Goal: Task Accomplishment & Management: Manage account settings

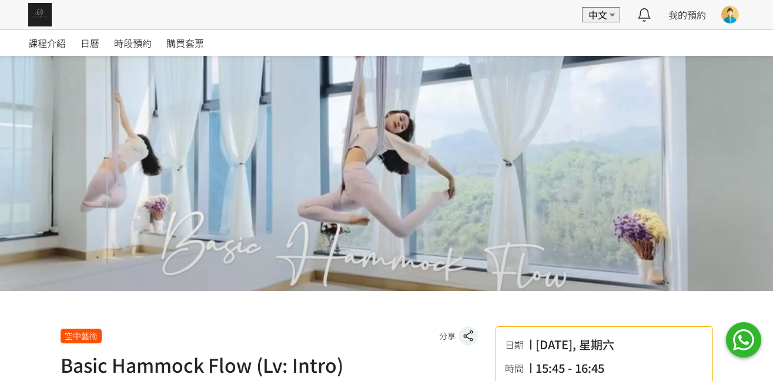
scroll to position [353, 0]
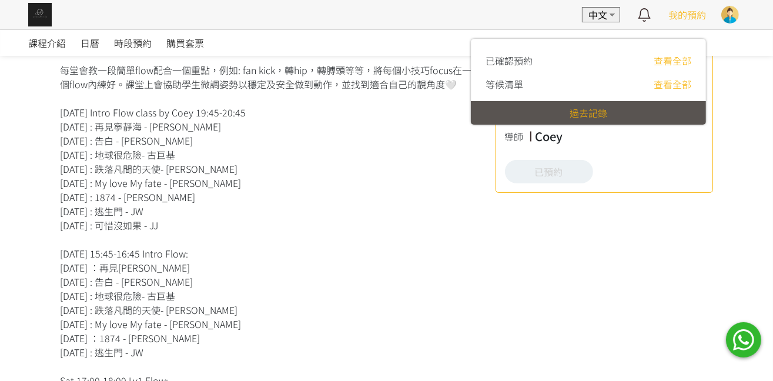
click at [686, 30] on div "已確認預約 查看全部 等候清單 查看全部 過去記錄" at bounding box center [588, 76] width 235 height 95
click at [685, 13] on span "我的預約" at bounding box center [687, 15] width 38 height 14
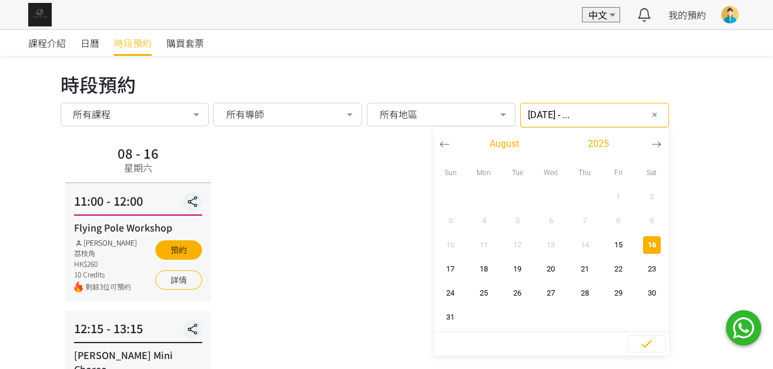
scroll to position [528, 0]
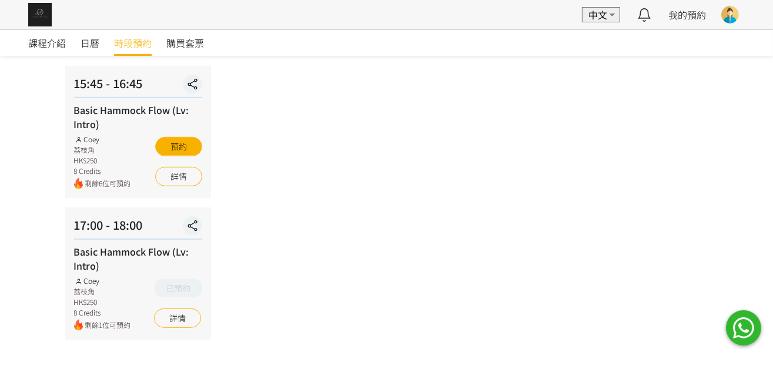
click at [120, 37] on span "時段預約" at bounding box center [133, 43] width 38 height 14
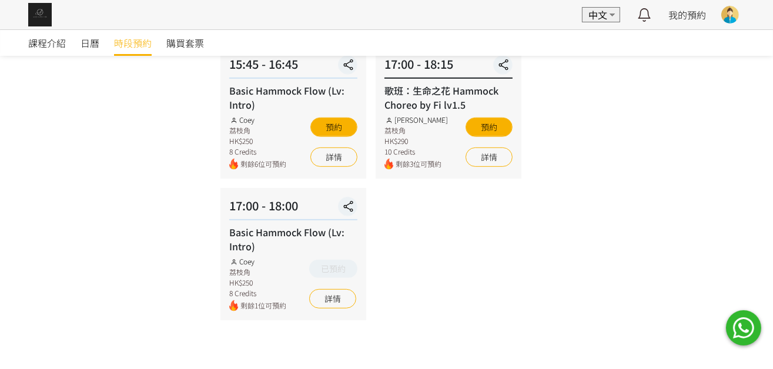
scroll to position [460, 0]
